Goal: Information Seeking & Learning: Check status

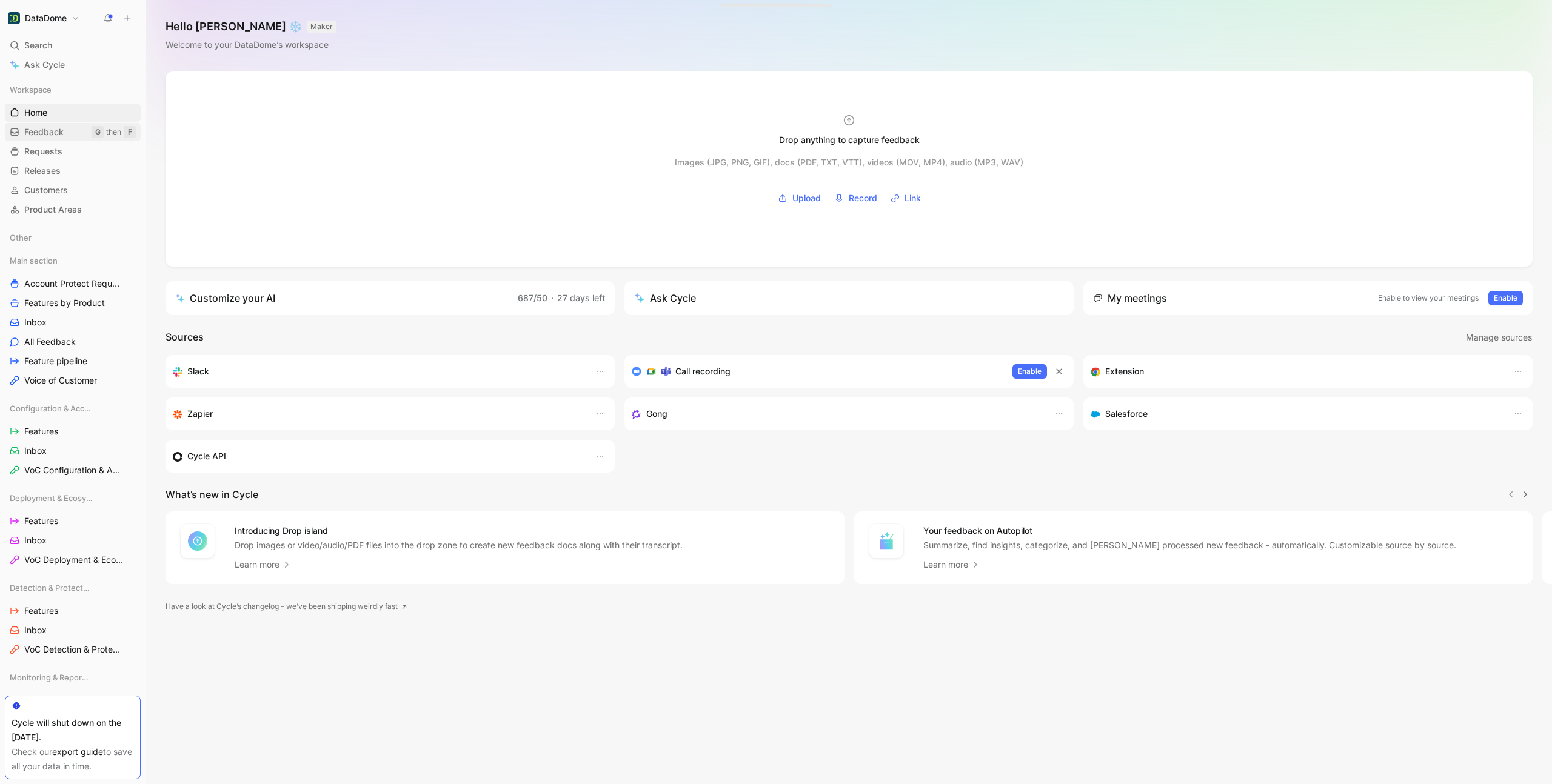
click at [47, 131] on span "Feedback" at bounding box center [43, 132] width 39 height 12
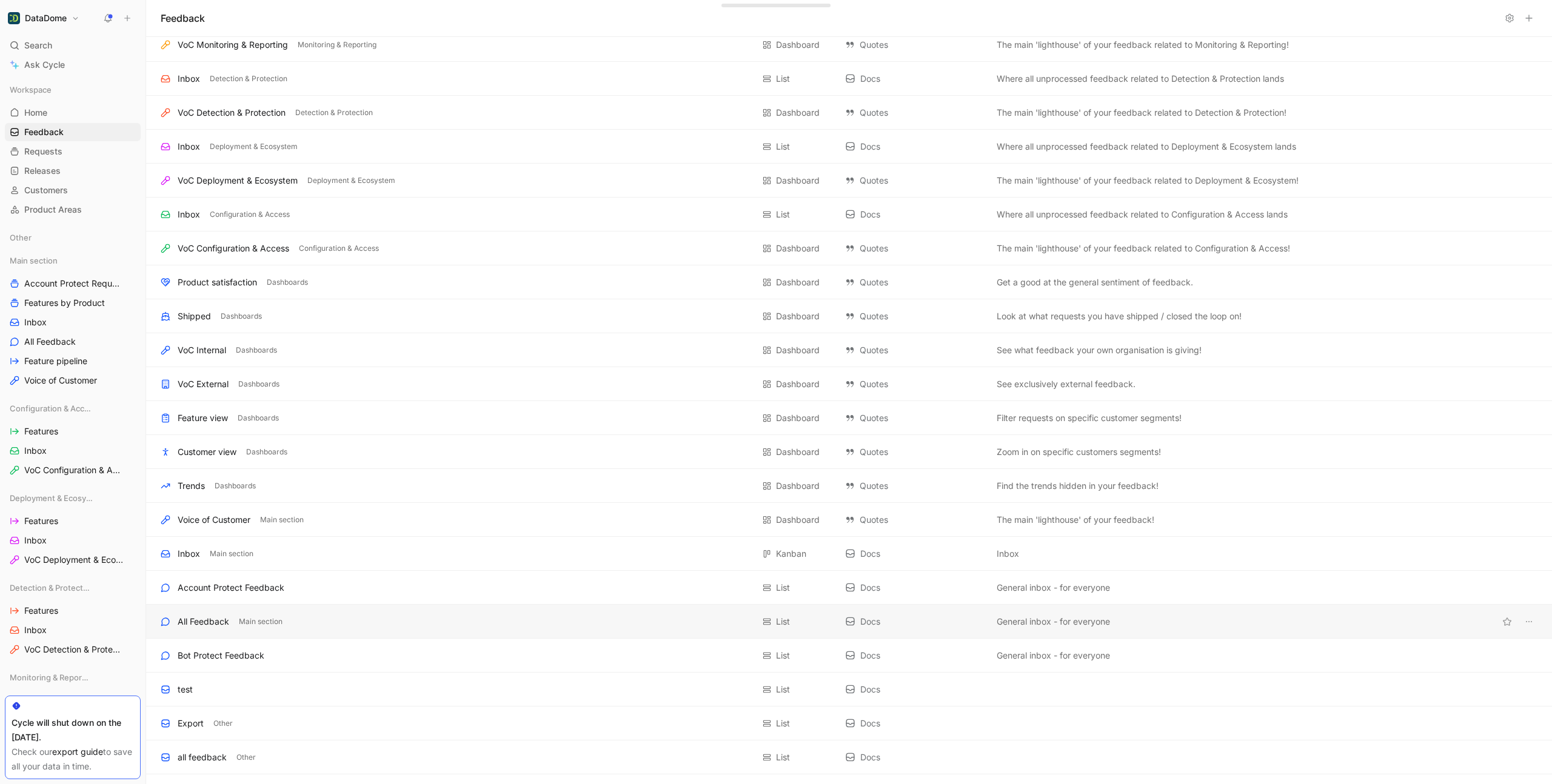
scroll to position [98, 0]
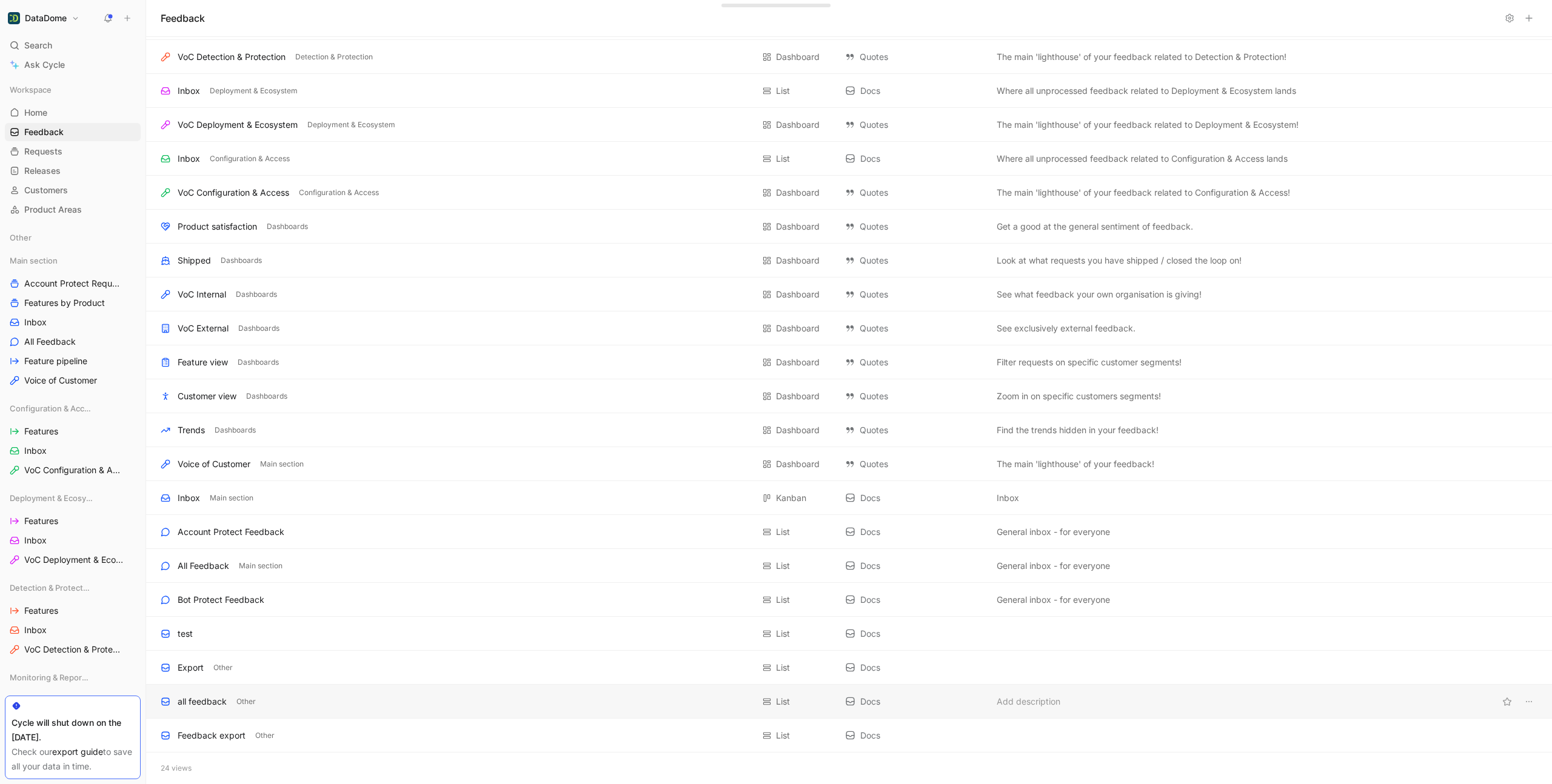
click at [207, 697] on div "all feedback" at bounding box center [202, 701] width 49 height 15
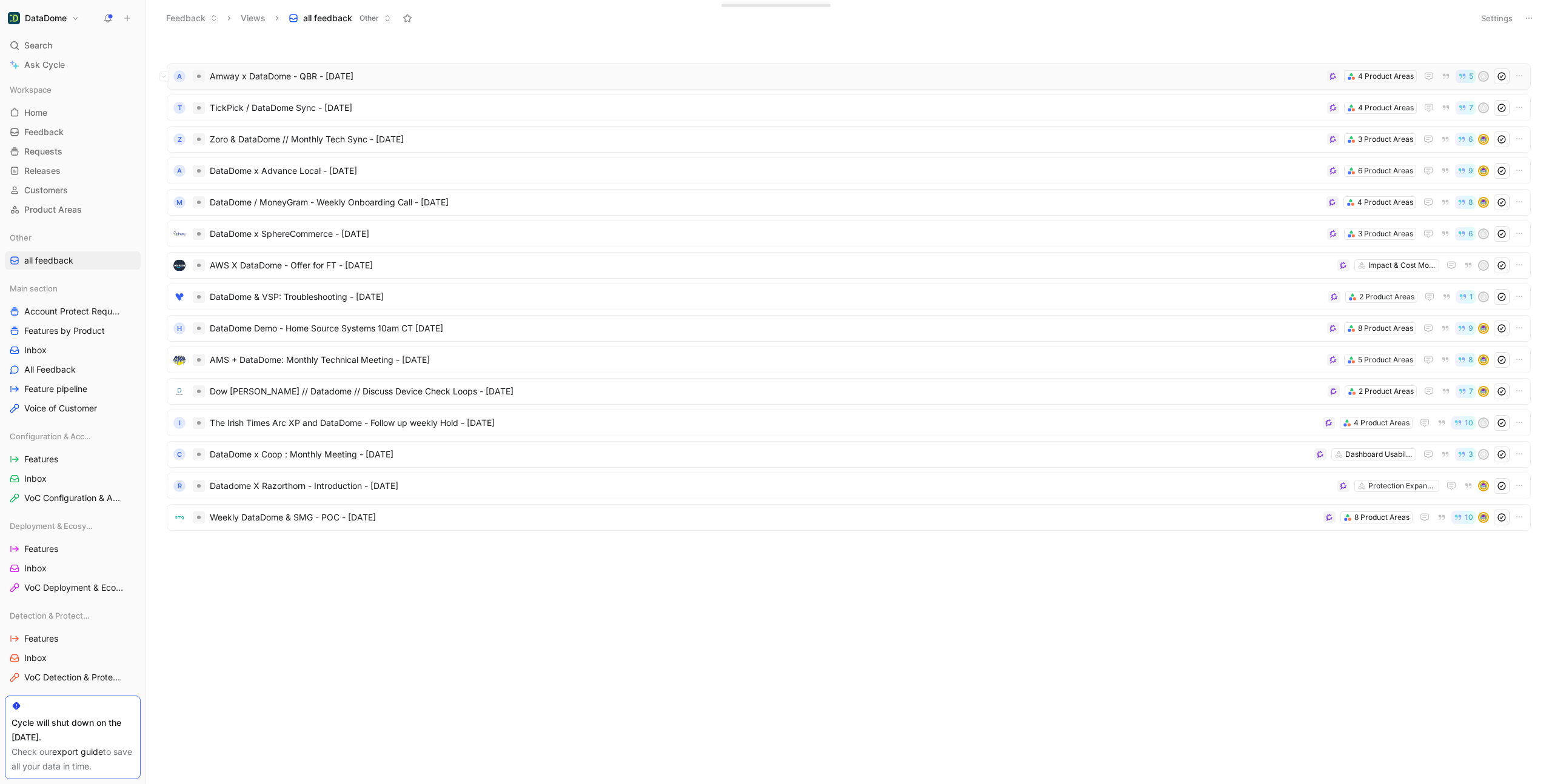
click at [253, 78] on span "Amway x DataDome - QBR - [DATE]" at bounding box center [766, 77] width 1113 height 15
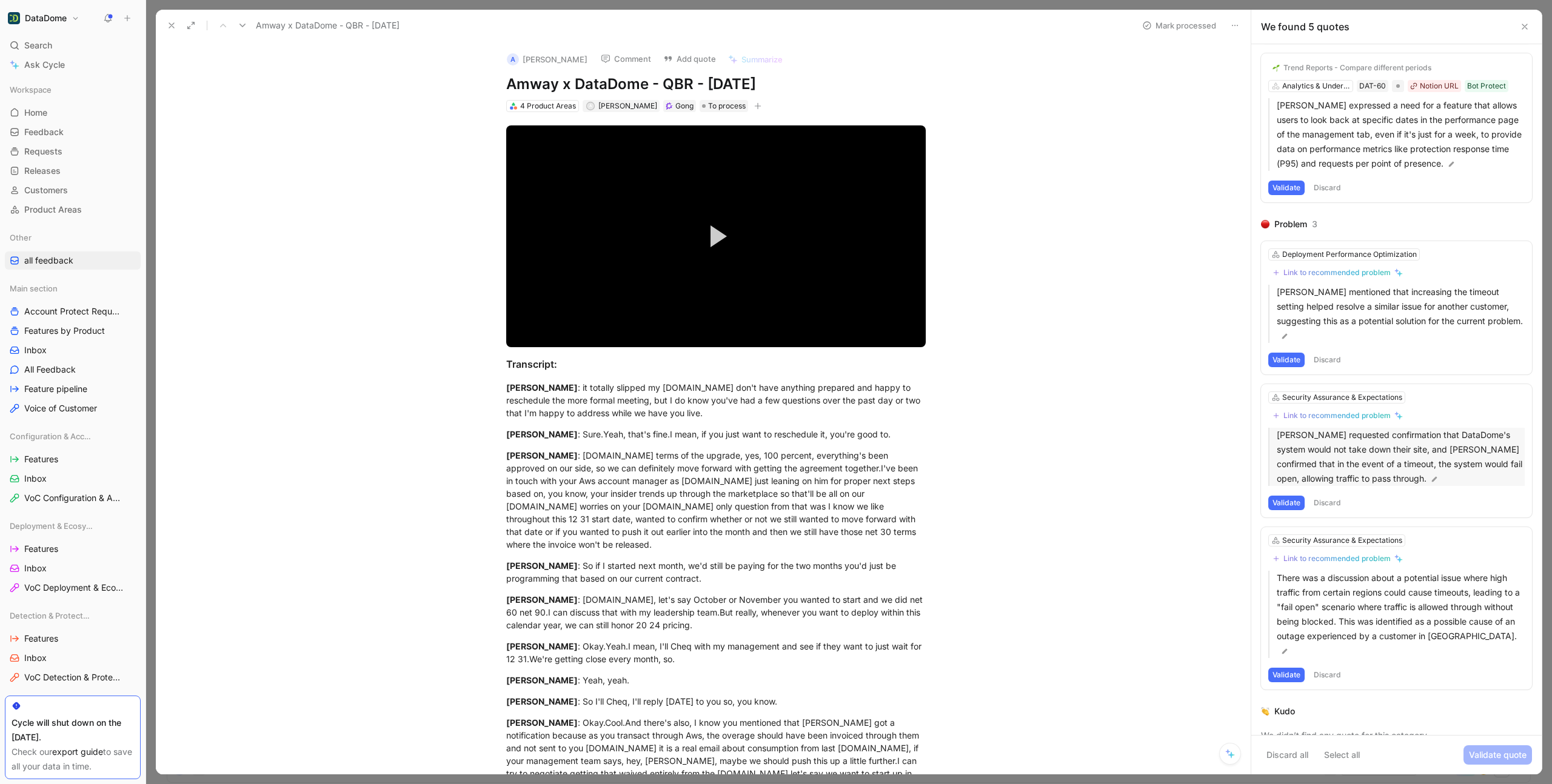
scroll to position [161, 0]
